Goal: Task Accomplishment & Management: Manage account settings

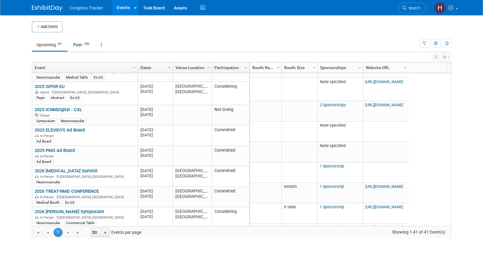
scroll to position [245, 0]
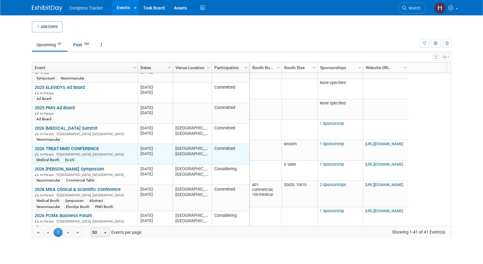
click at [88, 146] on link "2026 TREAT-NMD CONFERENCE" at bounding box center [67, 148] width 64 height 5
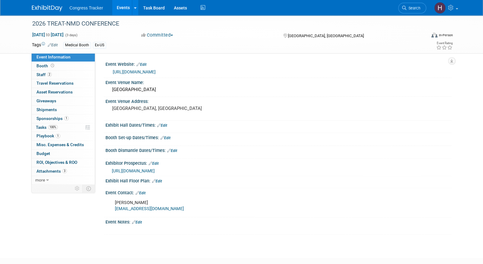
click at [53, 43] on link "Edit" at bounding box center [53, 45] width 10 height 4
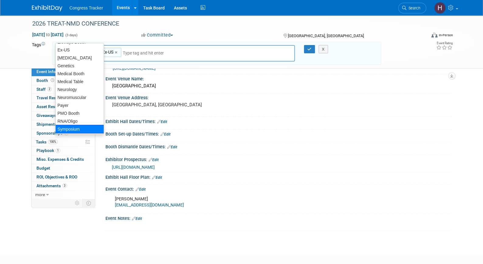
scroll to position [54, 0]
click at [71, 126] on div "Symposium" at bounding box center [79, 128] width 49 height 9
type input "Medical Booth, Ex-US, Symposium"
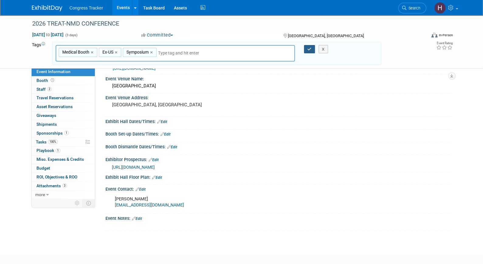
click at [310, 47] on icon "button" at bounding box center [309, 49] width 4 height 4
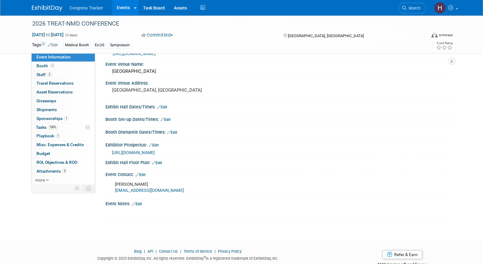
scroll to position [0, 0]
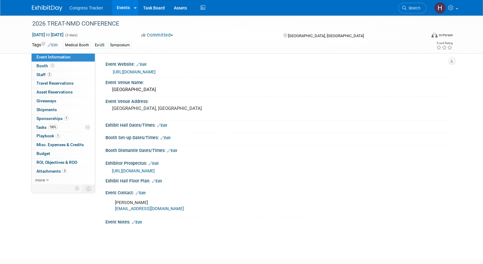
click at [125, 8] on link "Events" at bounding box center [123, 7] width 22 height 15
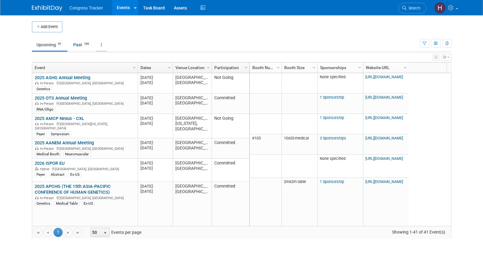
click at [101, 45] on link at bounding box center [101, 45] width 10 height 12
click at [105, 69] on link "Grouped Annually Events grouped by year" at bounding box center [120, 71] width 48 height 13
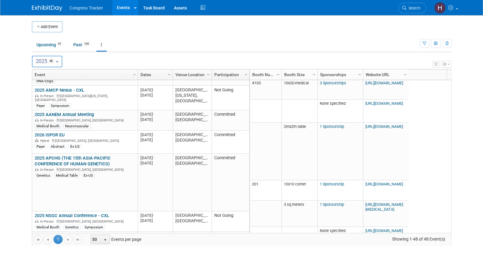
click at [48, 64] on button "2025 48" at bounding box center [47, 62] width 31 height 12
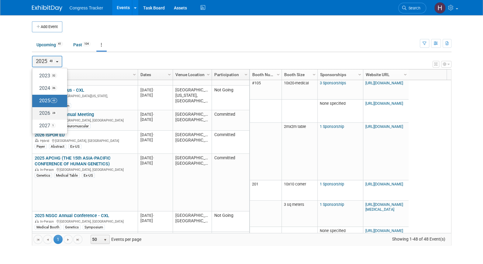
click at [48, 111] on label "2026 28" at bounding box center [48, 113] width 26 height 10
click at [37, 111] on input "2026 28" at bounding box center [35, 113] width 4 height 4
select select "2026"
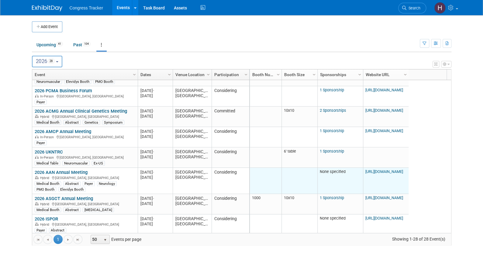
click at [381, 169] on link "[URL][DOMAIN_NAME]" at bounding box center [384, 171] width 38 height 5
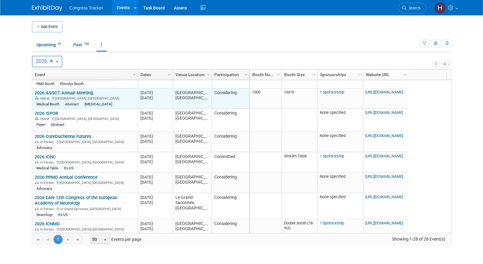
click at [92, 90] on link "2026 ASGCT Annual Meeting" at bounding box center [64, 92] width 58 height 5
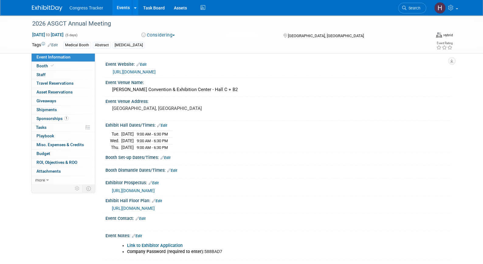
click at [169, 34] on button "Considering" at bounding box center [158, 35] width 38 height 6
click at [166, 48] on link "Committed" at bounding box center [164, 45] width 48 height 9
click at [124, 9] on link "Events" at bounding box center [123, 7] width 22 height 15
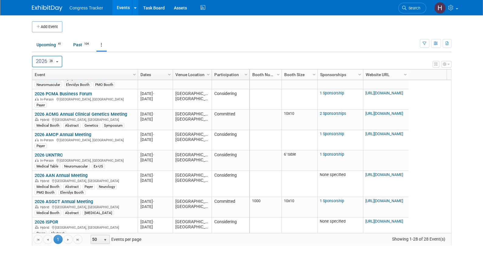
scroll to position [95, 0]
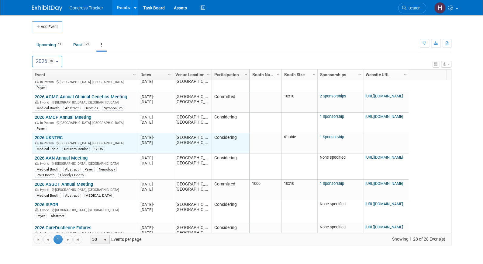
click at [60, 135] on link "2026 UKNTRC" at bounding box center [49, 137] width 28 height 5
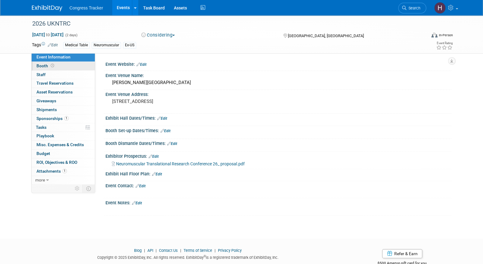
click at [62, 65] on link "Booth" at bounding box center [63, 66] width 63 height 9
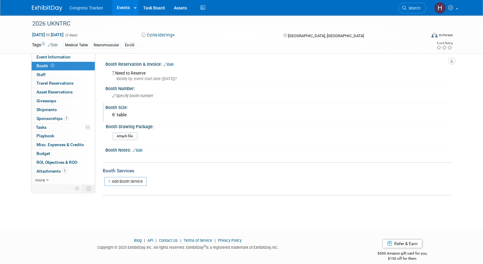
click at [135, 118] on div "6' table" at bounding box center [278, 114] width 337 height 9
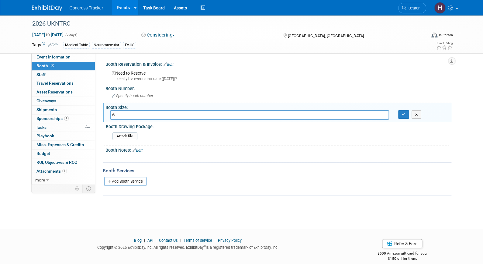
type input "6"
click at [402, 111] on button "button" at bounding box center [403, 114] width 11 height 9
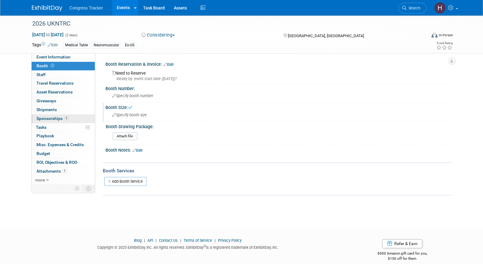
click at [56, 117] on span "Sponsorships 1" at bounding box center [52, 118] width 32 height 5
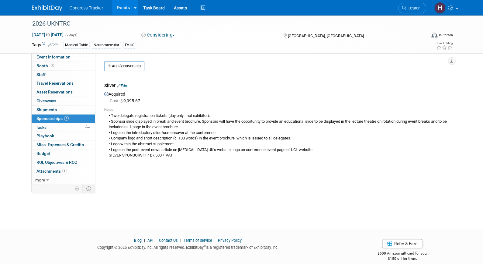
click at [122, 7] on link "Events" at bounding box center [123, 7] width 22 height 15
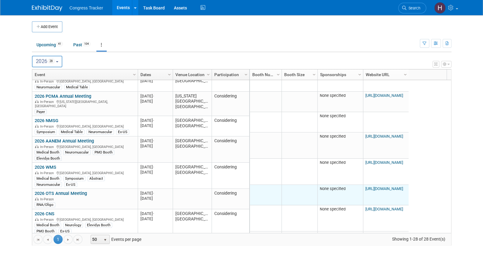
click at [385, 186] on link "[URL][DOMAIN_NAME]" at bounding box center [384, 188] width 38 height 5
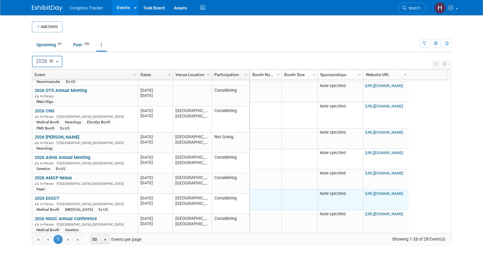
click at [376, 195] on link "[URL][DOMAIN_NAME]" at bounding box center [384, 193] width 38 height 5
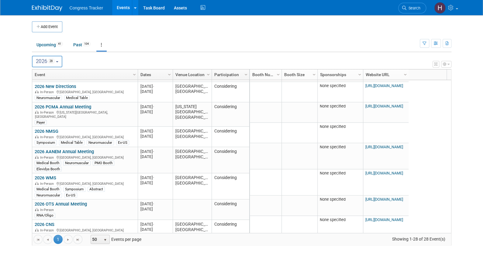
scroll to position [344, 0]
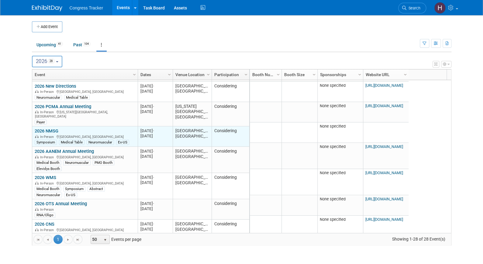
click at [56, 128] on link "2026 NMSG" at bounding box center [47, 130] width 24 height 5
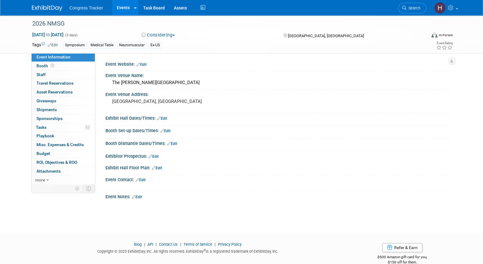
click at [146, 63] on link "Edit" at bounding box center [141, 64] width 10 height 4
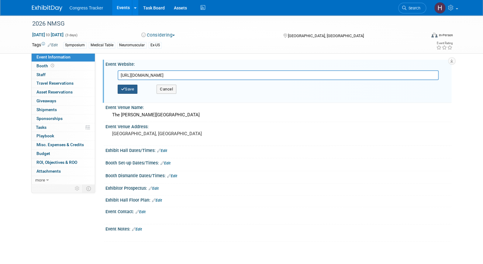
type input "[URL][DOMAIN_NAME]"
click at [132, 88] on button "Save" at bounding box center [128, 88] width 20 height 9
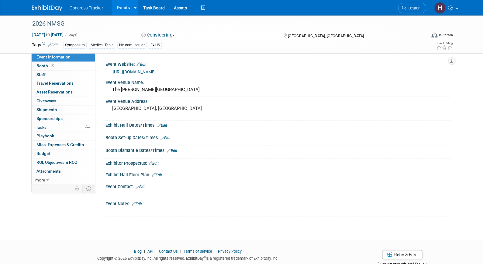
click at [159, 162] on link "Edit" at bounding box center [154, 163] width 10 height 4
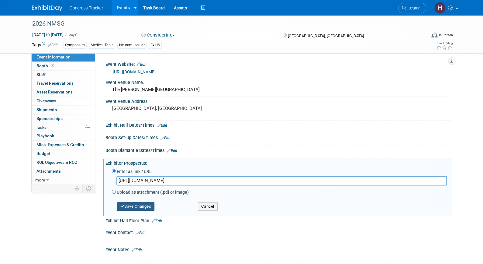
type input "[URL][DOMAIN_NAME]"
click at [143, 206] on button "Save Changes" at bounding box center [136, 206] width 38 height 9
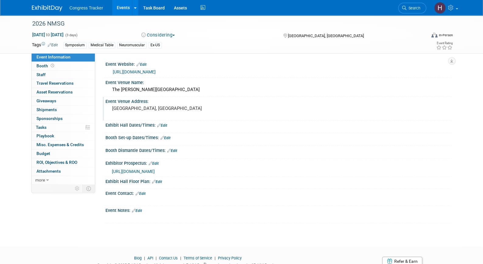
click at [112, 109] on pre "[GEOGRAPHIC_DATA], [GEOGRAPHIC_DATA]" at bounding box center [177, 107] width 131 height 5
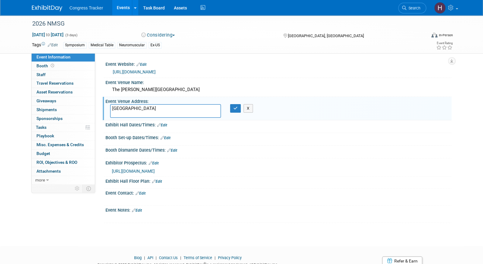
drag, startPoint x: 143, startPoint y: 108, endPoint x: 106, endPoint y: 107, distance: 37.7
click at [106, 107] on div "[GEOGRAPHIC_DATA]" at bounding box center [165, 111] width 120 height 14
click at [116, 115] on textarea "[STREET_ADDRESS]" at bounding box center [165, 111] width 111 height 14
type textarea "[STREET_ADDRESS]"
click at [236, 109] on icon "button" at bounding box center [235, 108] width 4 height 4
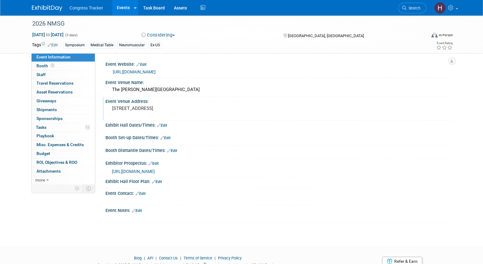
click at [123, 7] on link "Events" at bounding box center [123, 7] width 22 height 15
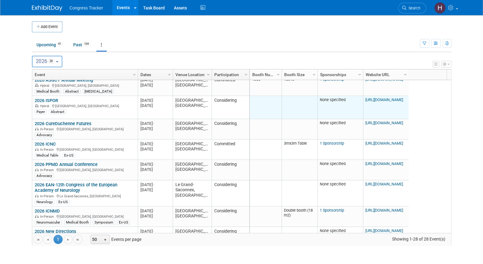
click at [374, 102] on link "https://www.ispor.org/conferences-education/conferences/upcoming-conferences/is…" at bounding box center [384, 99] width 38 height 5
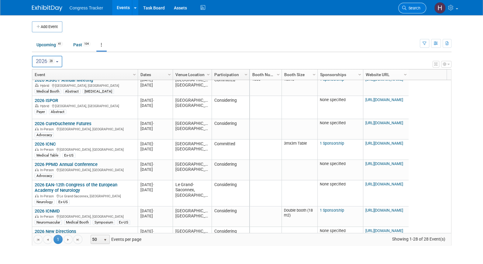
click at [410, 8] on span "Search" at bounding box center [413, 8] width 14 height 5
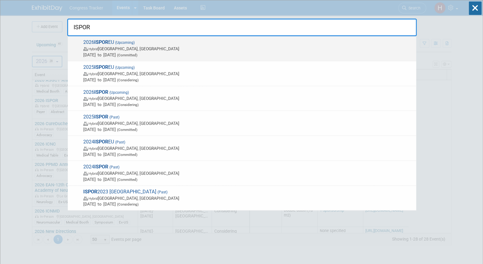
type input "ISPOR"
click at [118, 54] on span "Nov 1, 2025 to Nov 3, 2025 (Committed)" at bounding box center [248, 55] width 330 height 6
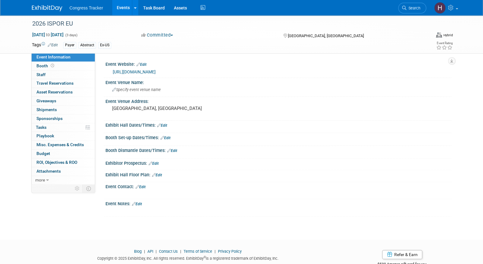
click at [143, 65] on link "Edit" at bounding box center [141, 64] width 10 height 4
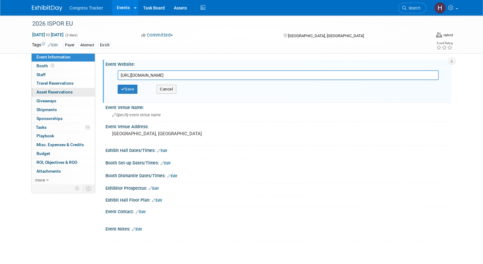
drag, startPoint x: 335, startPoint y: 75, endPoint x: 78, endPoint y: 89, distance: 256.9
click at [78, 89] on div "Event Information Event Info Booth Booth 0 Staff 0 Staff 0 Travel Reservations …" at bounding box center [241, 128] width 429 height 226
type input "https://www.ispor.org/conferences-education/conferences/upcoming-conferences/is…"
click at [135, 86] on button "Save" at bounding box center [128, 88] width 20 height 9
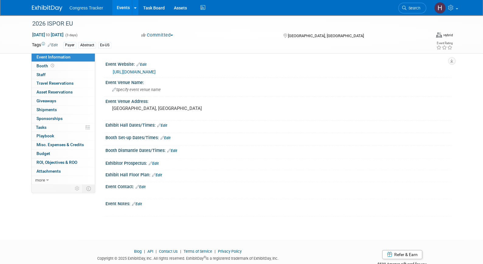
click at [51, 32] on div "Nov 1, 2025 to Nov 3, 2025 (3 days)" at bounding box center [81, 35] width 98 height 6
click at [51, 33] on span "Nov 1, 2025 to Nov 3, 2025" at bounding box center [48, 34] width 32 height 5
select select "10"
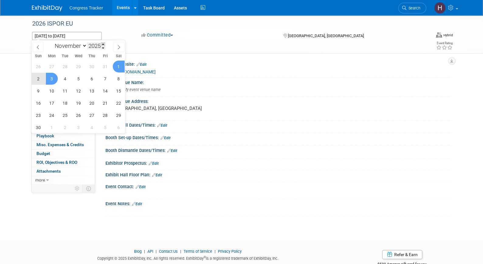
click at [103, 45] on span at bounding box center [103, 44] width 4 height 4
type input "2026"
click at [38, 78] on span "8" at bounding box center [39, 79] width 12 height 12
type input "[DATE]"
click at [83, 78] on span "11" at bounding box center [79, 79] width 12 height 12
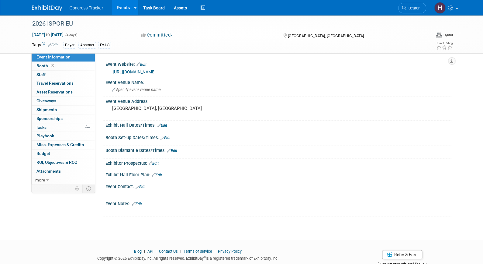
click at [163, 32] on button "Committed" at bounding box center [157, 35] width 36 height 6
click at [163, 55] on link "Considering" at bounding box center [164, 53] width 48 height 9
click at [151, 102] on div "Event Venue Address:" at bounding box center [278, 101] width 346 height 8
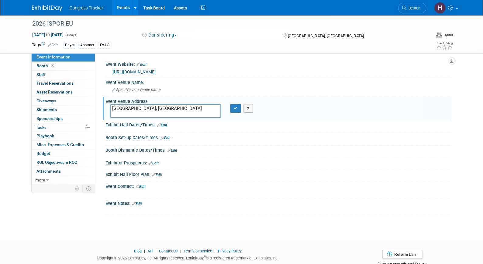
drag, startPoint x: 151, startPoint y: 105, endPoint x: 98, endPoint y: 109, distance: 53.0
click at [98, 109] on div "Event Website: Edit https://www.ispor.org/conferences-education/conferences/upc…" at bounding box center [273, 118] width 356 height 131
type textarea "Vienna, Austria"
click at [233, 107] on icon "button" at bounding box center [235, 108] width 4 height 4
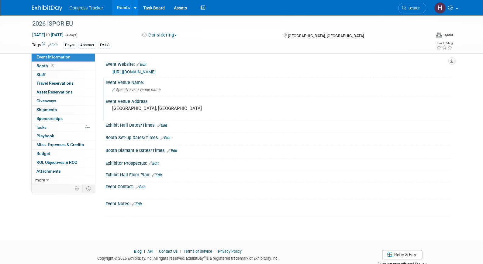
click at [128, 87] on span "Specify event venue name" at bounding box center [136, 89] width 49 height 5
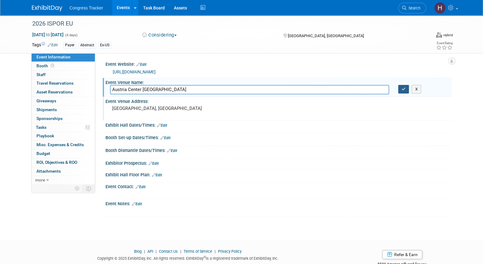
type input "Austria Center Vienna"
click at [405, 88] on icon "button" at bounding box center [403, 89] width 4 height 4
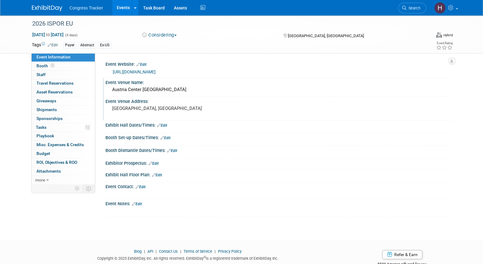
click at [146, 107] on pre "Vienna, Austria" at bounding box center [177, 107] width 131 height 5
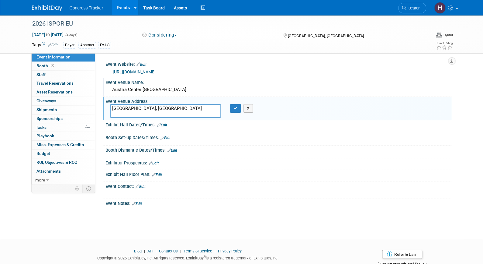
click at [146, 107] on textarea "Vienna, Austria" at bounding box center [165, 111] width 111 height 14
type textarea "[PERSON_NAME][STREET_ADDRESS]"
click at [237, 108] on icon "button" at bounding box center [235, 108] width 4 height 4
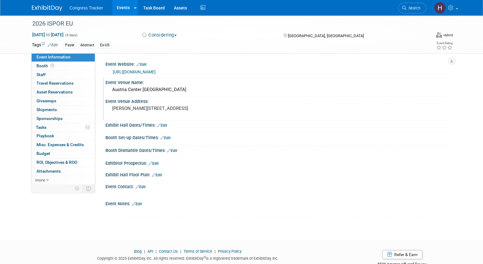
click at [123, 10] on link "Events" at bounding box center [123, 7] width 22 height 15
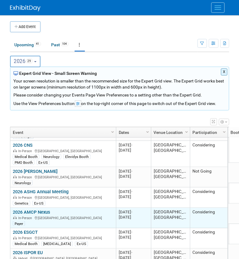
scroll to position [488, 0]
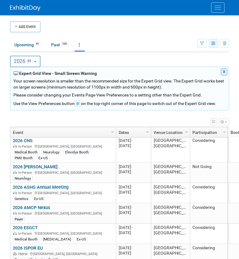
click at [214, 44] on icon "button" at bounding box center [213, 44] width 5 height 4
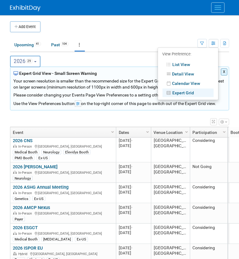
click at [180, 64] on link "List View" at bounding box center [187, 64] width 51 height 9
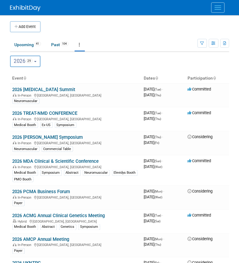
click at [136, 45] on ul "Upcoming 41 Past 104 All Events 145 Past and Upcoming Grouped Annually Events g…" at bounding box center [103, 45] width 187 height 14
click at [116, 75] on th "Event" at bounding box center [75, 78] width 131 height 10
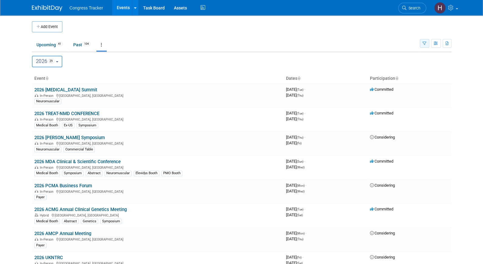
click at [238, 43] on icon "button" at bounding box center [424, 44] width 4 height 4
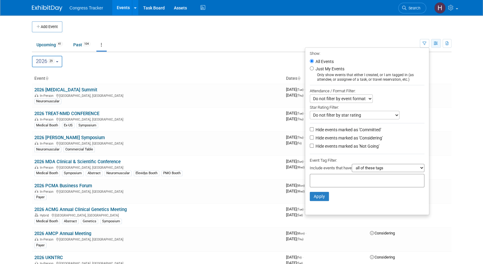
click at [238, 42] on icon "button" at bounding box center [436, 44] width 5 height 4
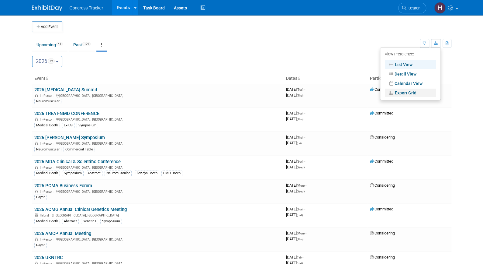
click at [238, 92] on link "Expert Grid" at bounding box center [410, 92] width 51 height 9
